Goal: Navigation & Orientation: Find specific page/section

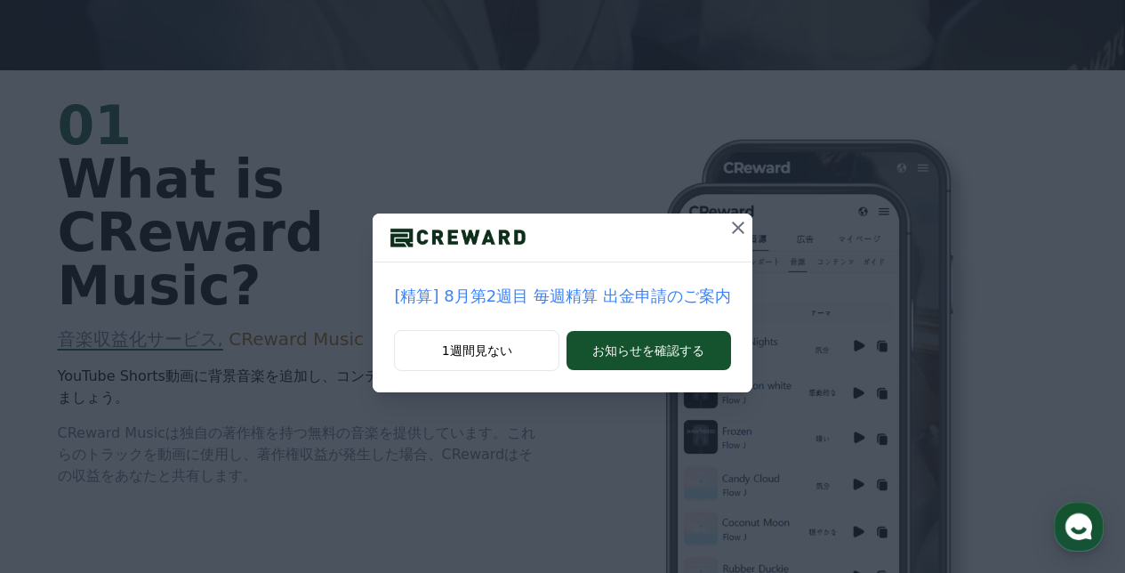
scroll to position [504, 0]
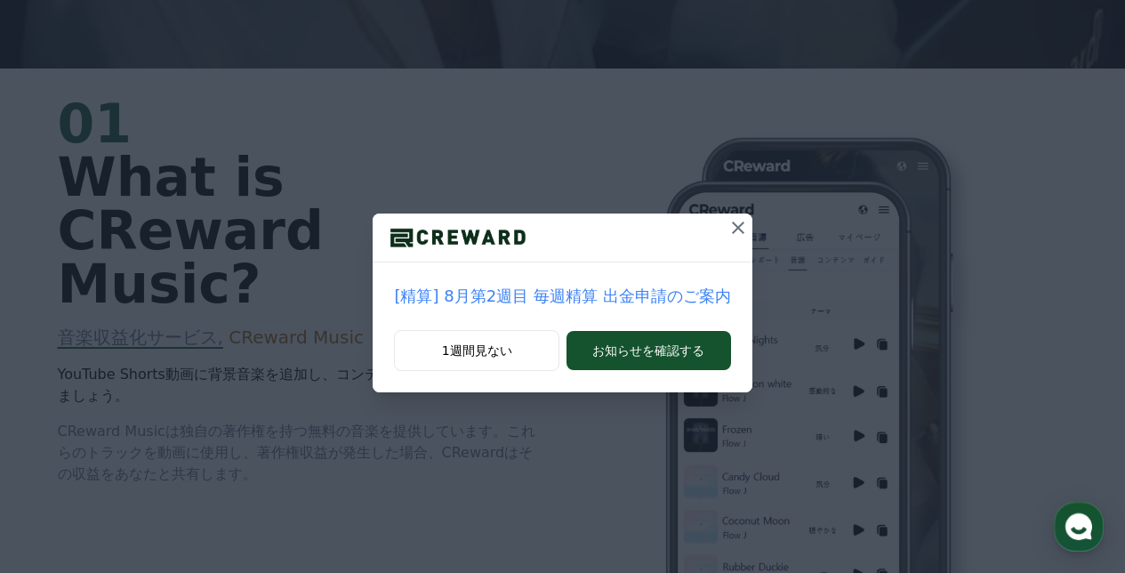
click at [728, 220] on icon at bounding box center [738, 227] width 21 height 21
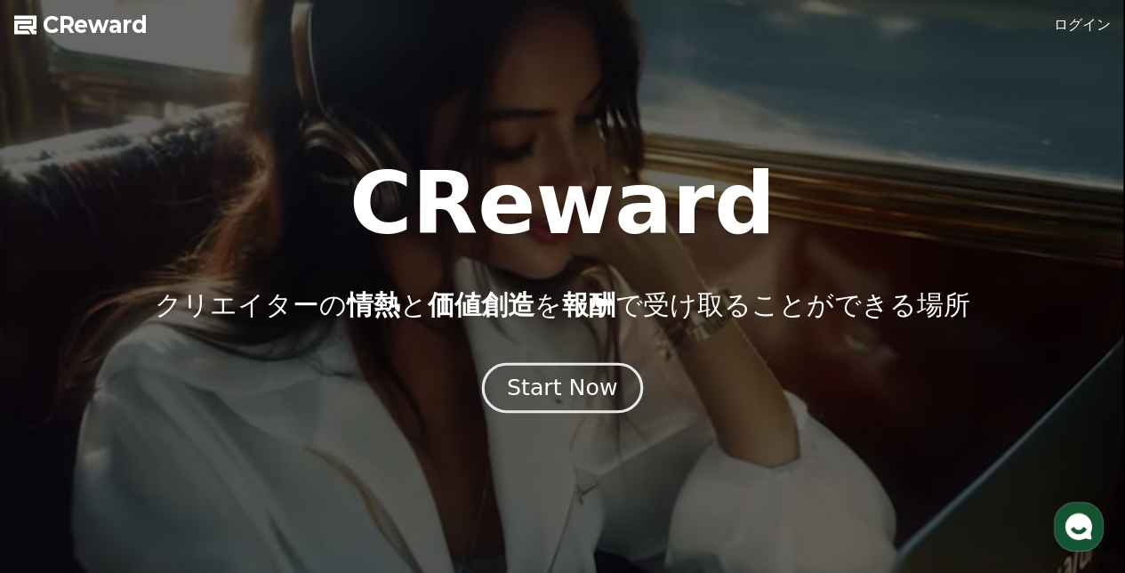
scroll to position [0, 0]
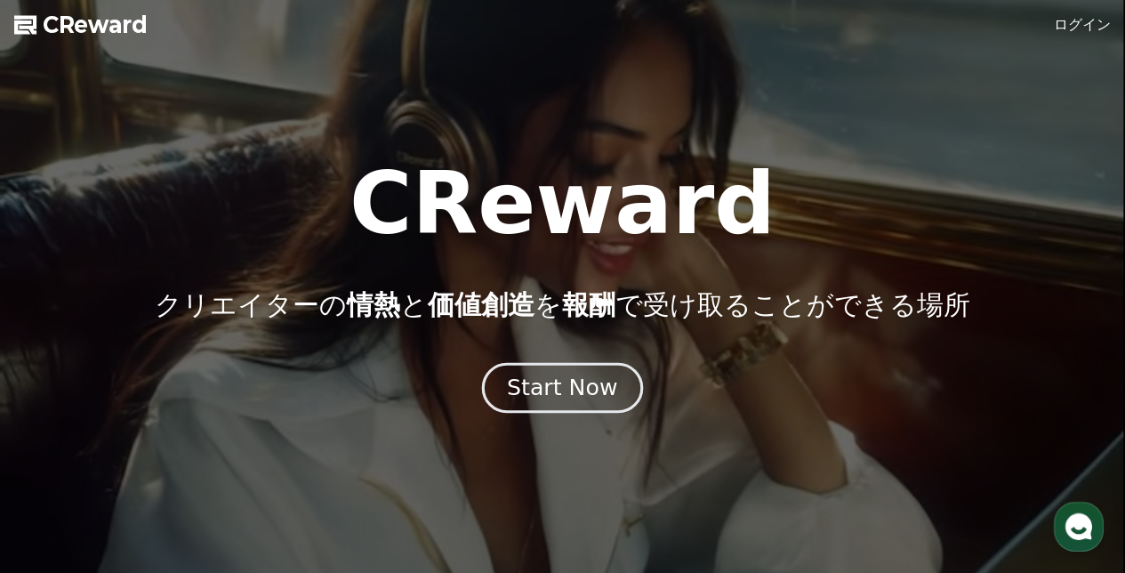
click at [580, 369] on button "Start Now" at bounding box center [562, 388] width 161 height 51
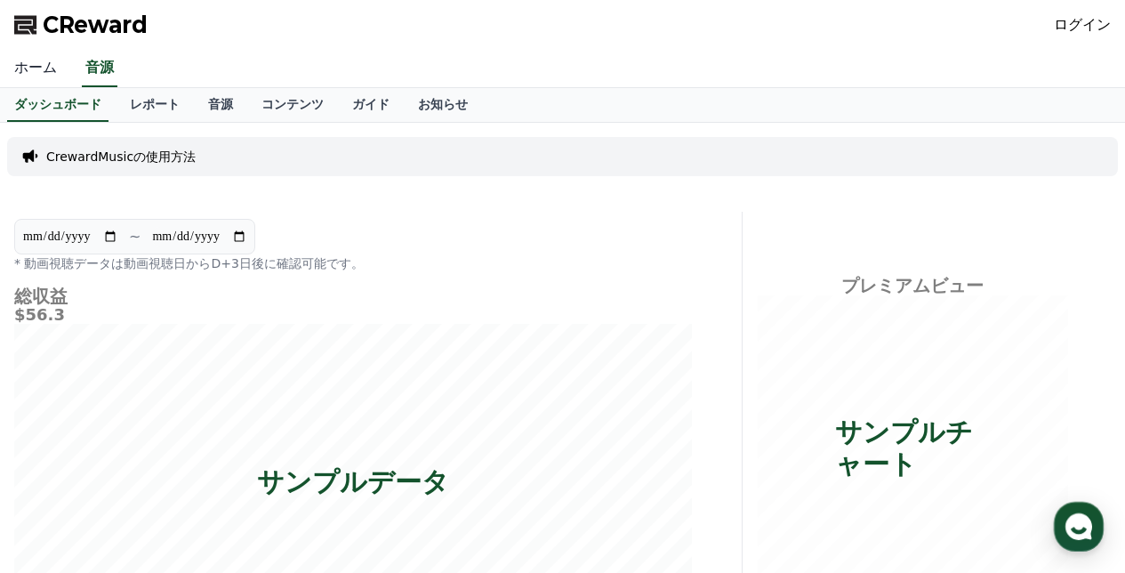
click at [53, 79] on link "ホーム" at bounding box center [35, 68] width 71 height 37
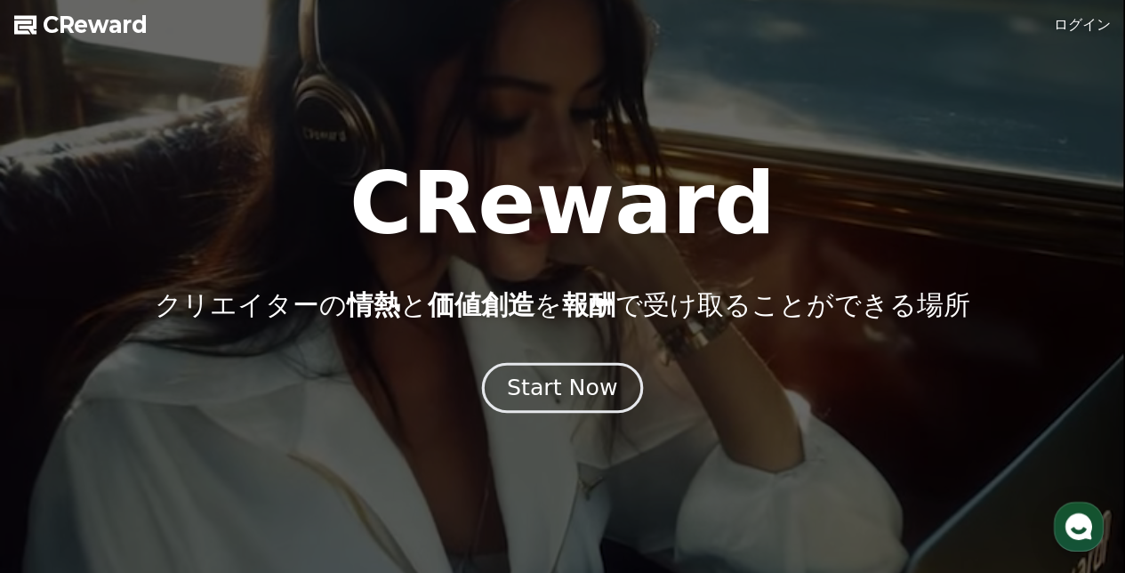
click at [545, 375] on div "Start Now" at bounding box center [562, 388] width 110 height 30
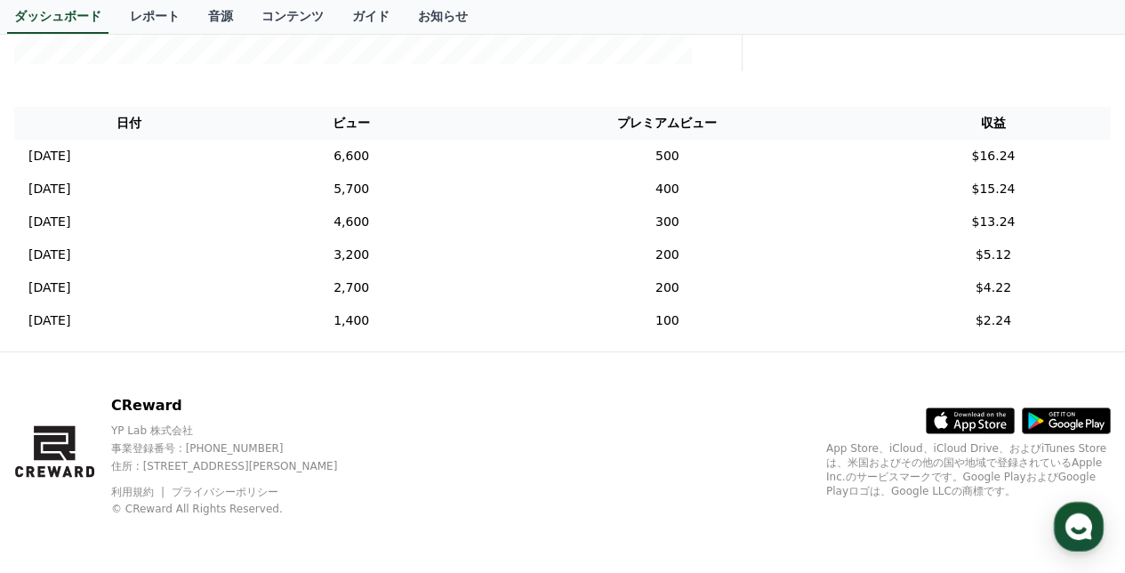
scroll to position [598, 0]
